Goal: Task Accomplishment & Management: Complete application form

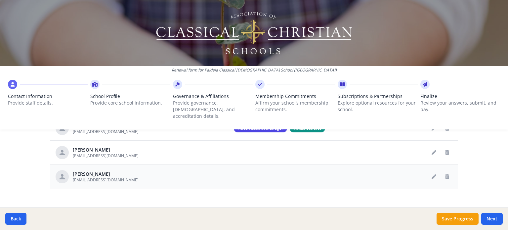
scroll to position [340, 0]
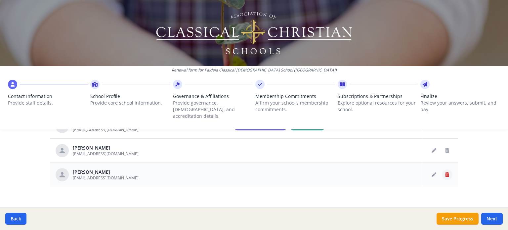
click at [446, 172] on icon "Delete staff" at bounding box center [448, 174] width 4 height 5
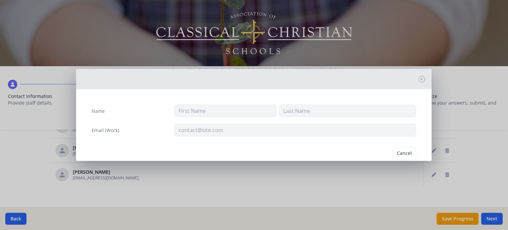
type input "[PERSON_NAME]"
type input "Kugelberg"
type input "sarahkugelberg@gmail.com"
click at [405, 154] on button "Delete" at bounding box center [405, 153] width 23 height 13
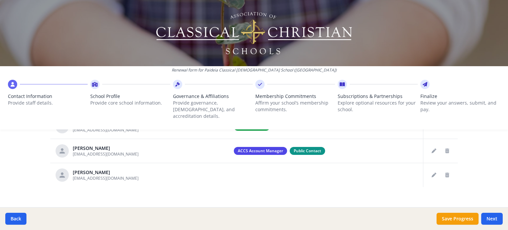
scroll to position [315, 0]
click at [445, 169] on button "Delete staff" at bounding box center [447, 174] width 11 height 11
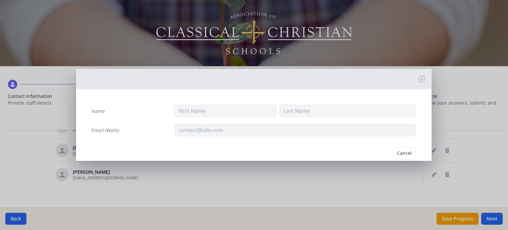
type input "Ana"
type input "Dau"
type input "anadau1@gmail.com"
click at [401, 153] on button "Delete" at bounding box center [405, 153] width 23 height 13
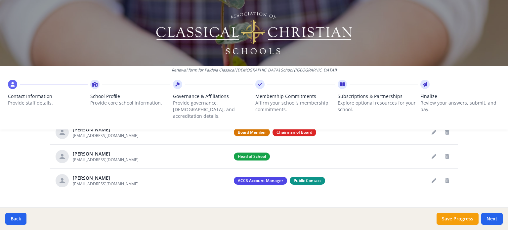
scroll to position [291, 0]
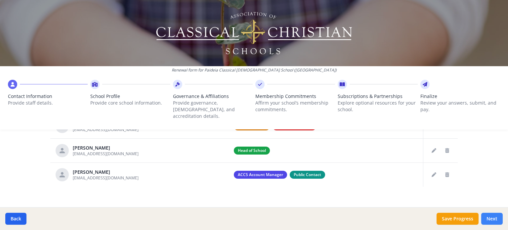
click at [493, 219] on button "Next" at bounding box center [493, 219] width 22 height 12
type input "(503) 974-4711"
type input "4"
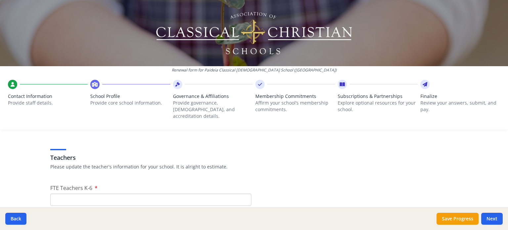
scroll to position [405, 0]
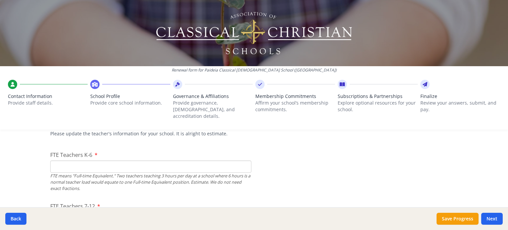
click at [76, 161] on input "FTE Teachers K-6" at bounding box center [150, 167] width 201 height 12
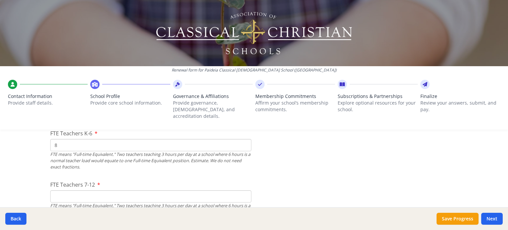
scroll to position [438, 0]
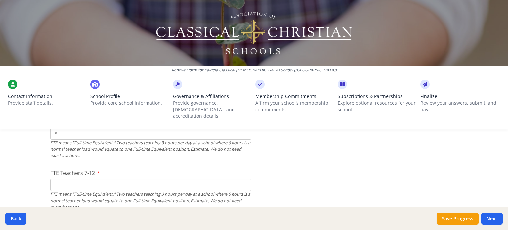
type input "8"
drag, startPoint x: 130, startPoint y: 179, endPoint x: 142, endPoint y: 154, distance: 28.0
click at [130, 179] on input "FTE Teachers 7-12" at bounding box center [150, 185] width 201 height 12
type input "10"
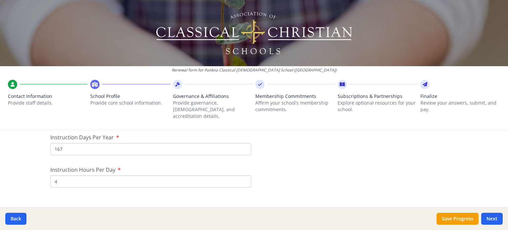
scroll to position [636, 0]
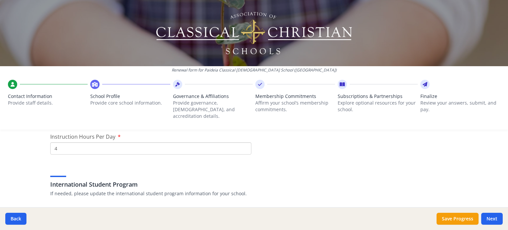
click at [107, 180] on h3 "International Student Program" at bounding box center [254, 184] width 408 height 9
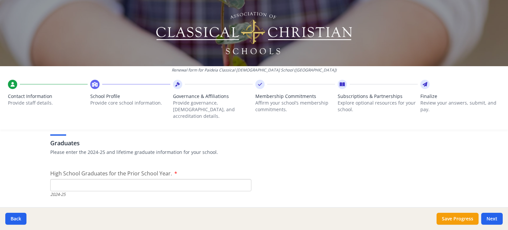
scroll to position [934, 0]
click at [75, 178] on input "High School Graduates for the Prior School Year." at bounding box center [150, 184] width 201 height 12
type input "9"
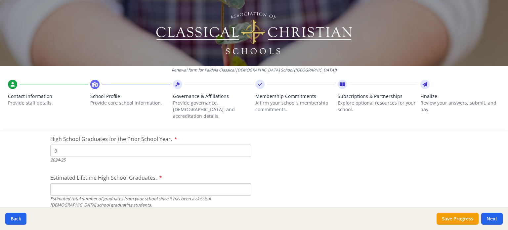
click at [97, 185] on input "Estimated Lifetime High School Graduates." at bounding box center [150, 189] width 201 height 12
type input "24"
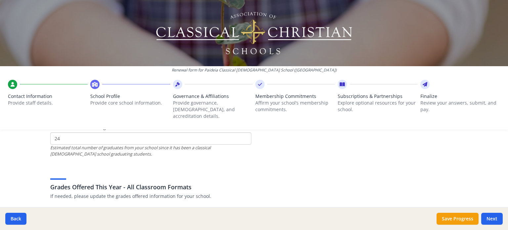
scroll to position [1034, 0]
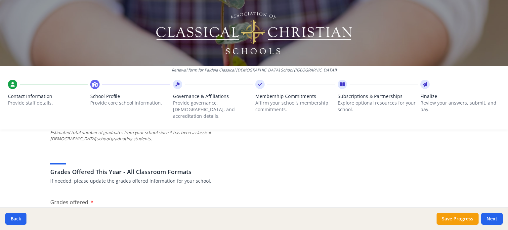
click at [243, 167] on h3 "Grades Offered This Year - All Classroom Formats" at bounding box center [254, 171] width 408 height 9
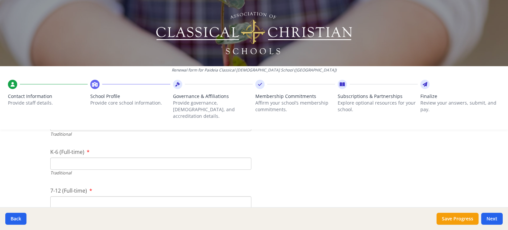
scroll to position [1457, 0]
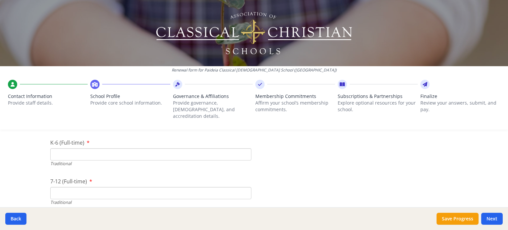
click at [105, 149] on input "K-6 (Full-time)" at bounding box center [150, 154] width 201 height 12
type input "150"
click at [64, 187] on input "7-12 (Full-time)" at bounding box center [150, 193] width 201 height 12
type input "96"
drag, startPoint x: 49, startPoint y: 149, endPoint x: 23, endPoint y: 152, distance: 26.7
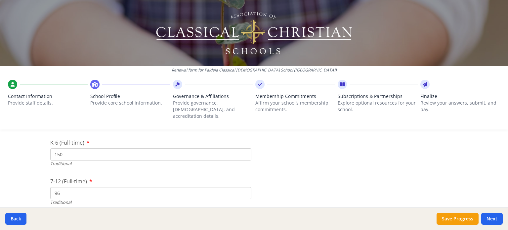
click at [25, 152] on div "Renewal form for Paideia Classical Christian School (OR) Contact Information Pr…" at bounding box center [254, 115] width 508 height 230
drag, startPoint x: 66, startPoint y: 186, endPoint x: 37, endPoint y: 188, distance: 28.5
click at [37, 188] on div "Renewal form for Paideia Classical Christian School (OR) Contact Information Pr…" at bounding box center [254, 115] width 508 height 230
click at [86, 148] on input "K-6 (Full-time)" at bounding box center [150, 154] width 201 height 12
type input "0"
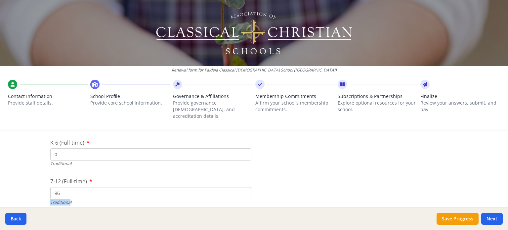
drag, startPoint x: 67, startPoint y: 198, endPoint x: 35, endPoint y: 193, distance: 32.4
click at [35, 193] on div "Renewal form for Paideia Classical Christian School (OR) Contact Information Pr…" at bounding box center [254, 115] width 508 height 230
drag, startPoint x: 60, startPoint y: 186, endPoint x: 37, endPoint y: 184, distance: 23.0
click at [37, 184] on div "Renewal form for Paideia Classical Christian School (OR) Contact Information Pr…" at bounding box center [254, 115] width 508 height 230
type input "0"
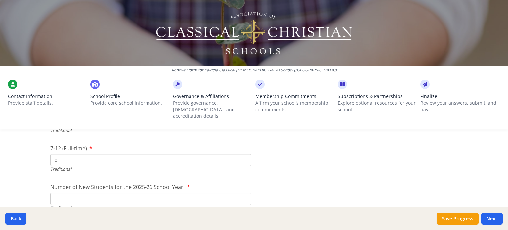
scroll to position [1523, 0]
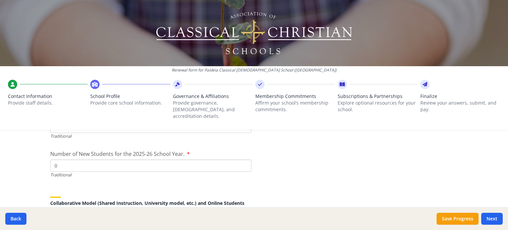
type input "0"
click at [242, 161] on input "0" at bounding box center [150, 166] width 201 height 12
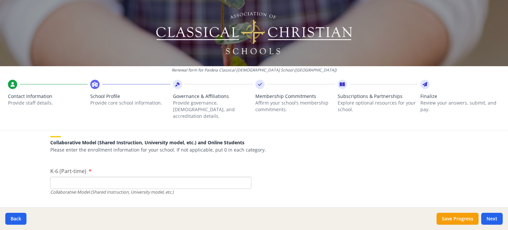
scroll to position [1589, 0]
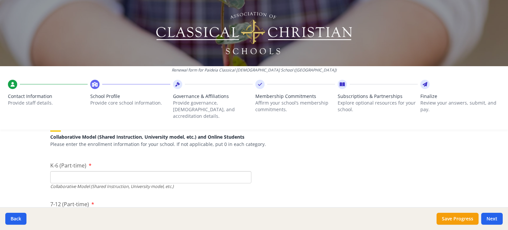
click at [71, 171] on input "K-6 (Part-time)" at bounding box center [150, 177] width 201 height 12
type input "150"
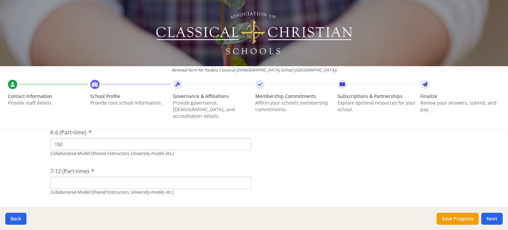
click at [163, 177] on input "7-12 (Part-time)" at bounding box center [150, 183] width 201 height 12
type input "96"
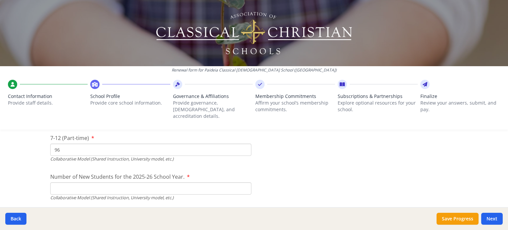
click at [61, 39] on input "Number of New Students for the 2025-26 School Year." at bounding box center [150, 33] width 201 height 12
click at [77, 39] on input "Number of New Students for the 2025-26 School Year." at bounding box center [150, 33] width 201 height 12
type input "34"
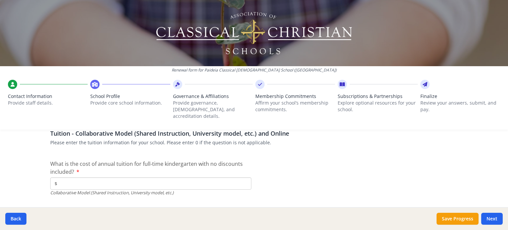
scroll to position [2086, 0]
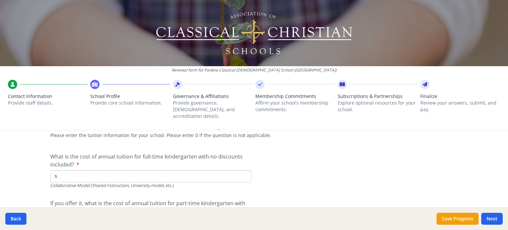
scroll to position [2053, 0]
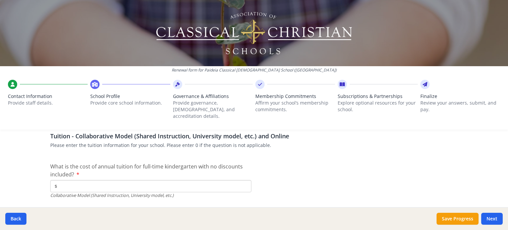
type input "$4 440"
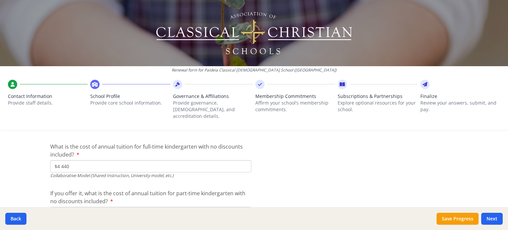
scroll to position [2087, 0]
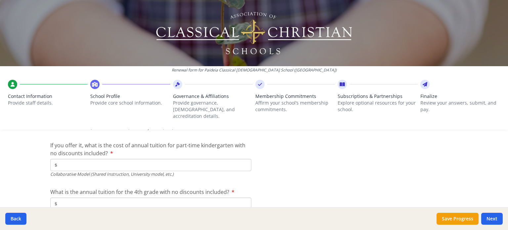
scroll to position [2154, 0]
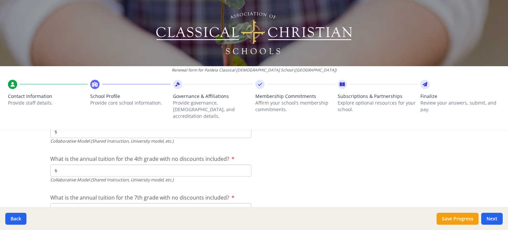
type input "$4 440"
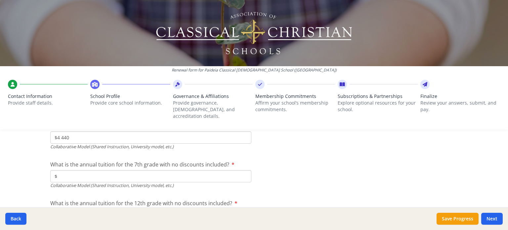
type input "$5 110"
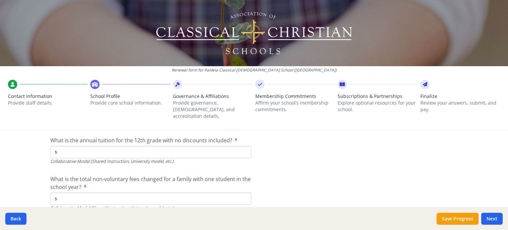
scroll to position [2253, 0]
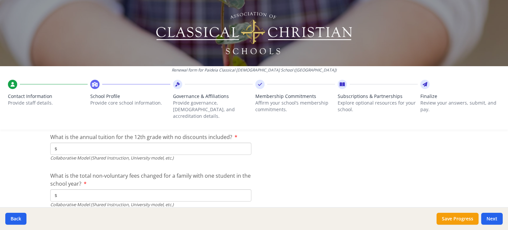
type input "$5 110"
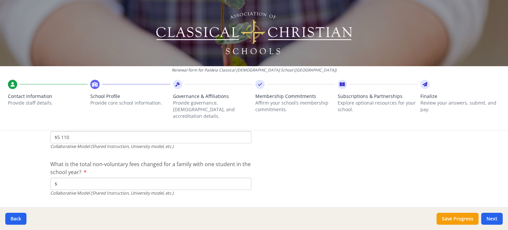
scroll to position [2274, 0]
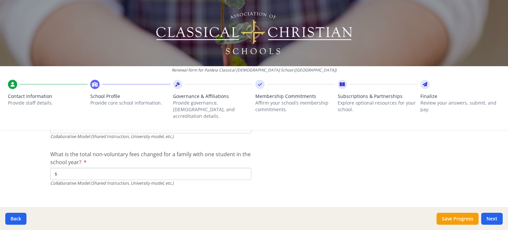
click at [86, 168] on input "$" at bounding box center [150, 174] width 201 height 12
type input "$0"
drag, startPoint x: 260, startPoint y: 163, endPoint x: 236, endPoint y: 208, distance: 50.9
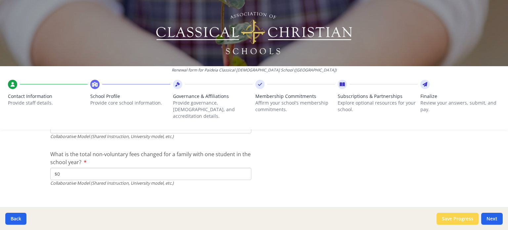
click at [467, 218] on button "Save Progress" at bounding box center [458, 219] width 42 height 12
